Goal: Complete application form

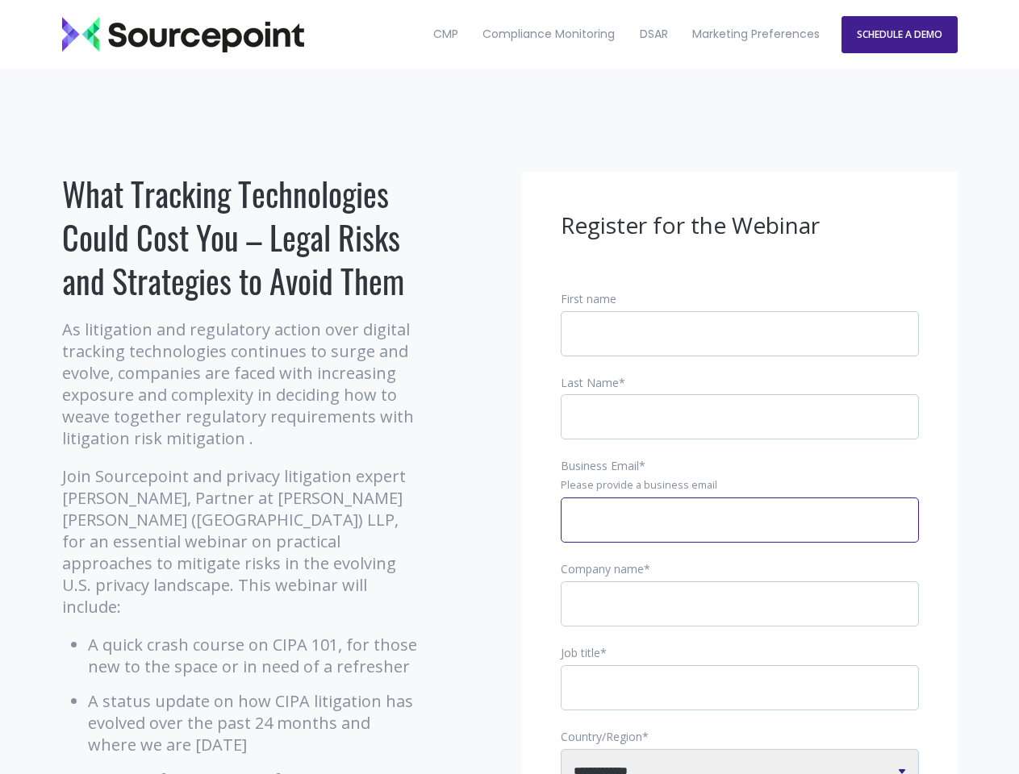
click at [740, 533] on input "Business Email *" at bounding box center [740, 520] width 358 height 45
